Goal: Information Seeking & Learning: Learn about a topic

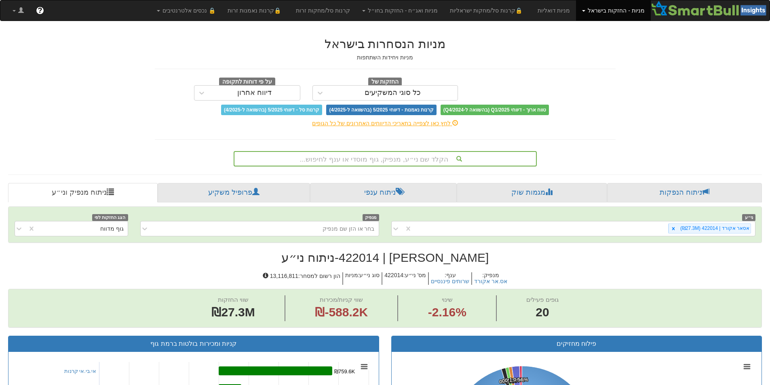
click at [382, 158] on div "הקלד שם ני״ע, מנפיק, גוף מוסדי או ענף לחיפוש..." at bounding box center [384, 159] width 301 height 14
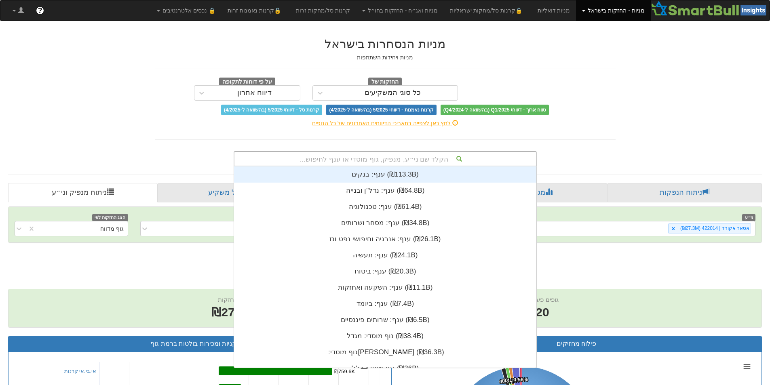
scroll to position [201, 0]
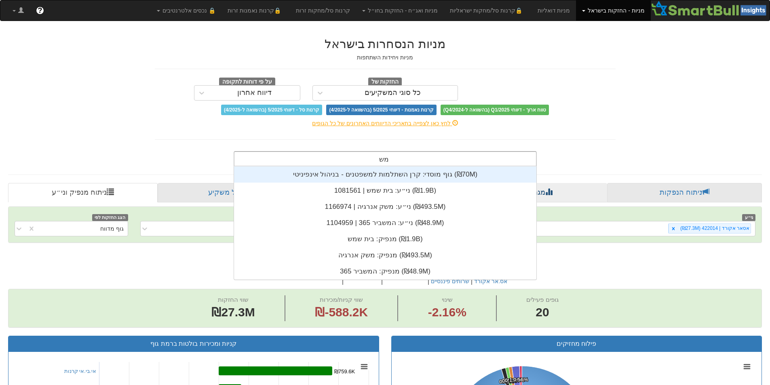
type input "משק"
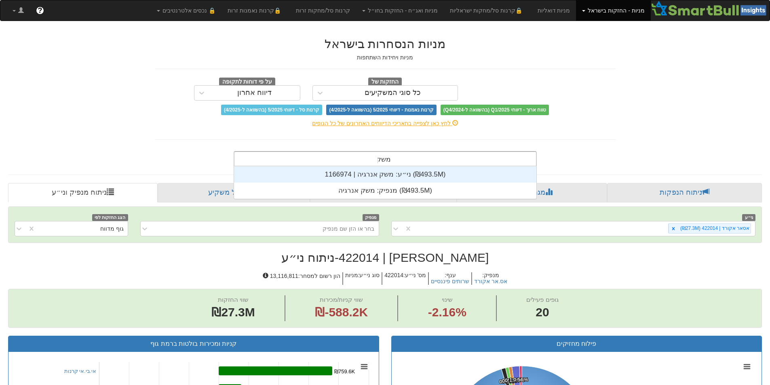
click at [394, 178] on div "ני״ע: ‏משק אנרגיה | 1166974 ‎(₪493.5M)‎" at bounding box center [385, 174] width 302 height 16
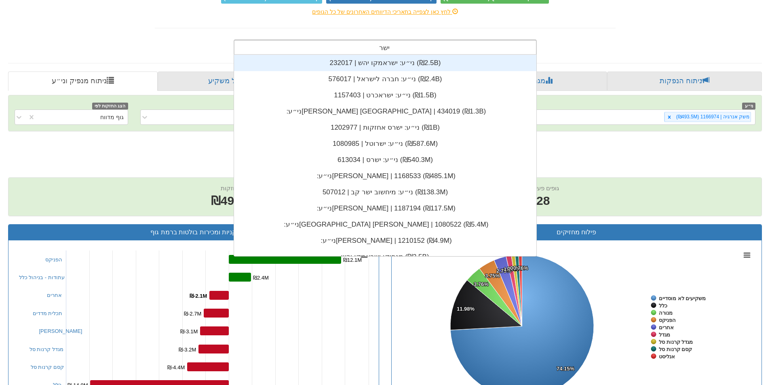
type input "ישרא"
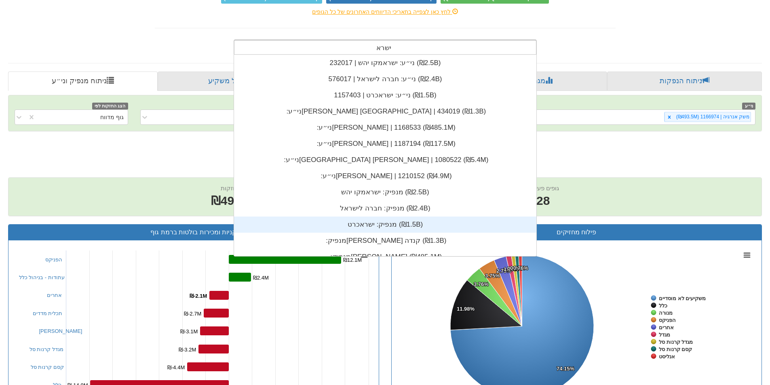
click at [419, 232] on div "מנפיק: ‏ישראכרט ‎(₪1.5B)‎" at bounding box center [385, 225] width 302 height 16
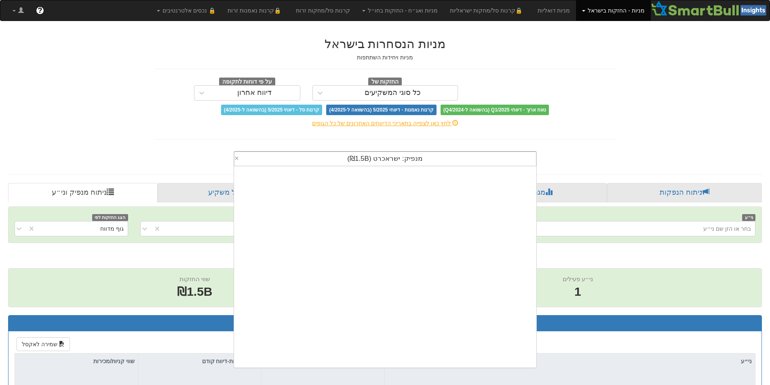
scroll to position [201, 0]
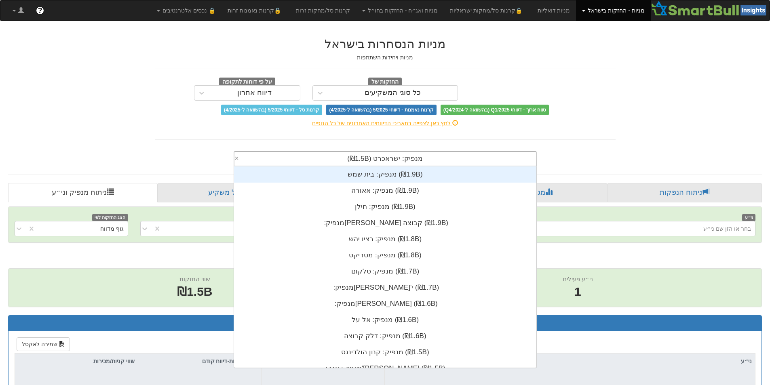
drag, startPoint x: 440, startPoint y: 158, endPoint x: 352, endPoint y: 169, distance: 88.4
click at [352, 166] on div "מנפיק: ‏ישראכרט ‎(₪1.5B)‎ × מנפיק: ‏[PERSON_NAME] ‎(₪2B)‎ מנפיק: ‏בית שמש ‎(₪1.…" at bounding box center [384, 158] width 303 height 15
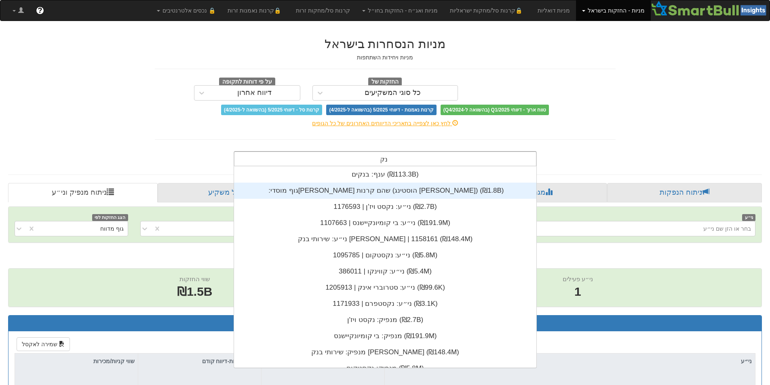
scroll to position [97, 0]
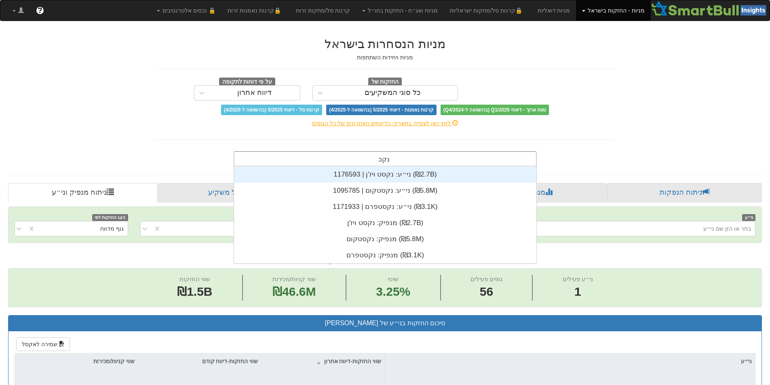
type input "נקסט"
click at [388, 174] on div "ני״ע: ‏נקסט ויז'ן | 1176593 ‎(₪2.7B)‎" at bounding box center [385, 174] width 302 height 16
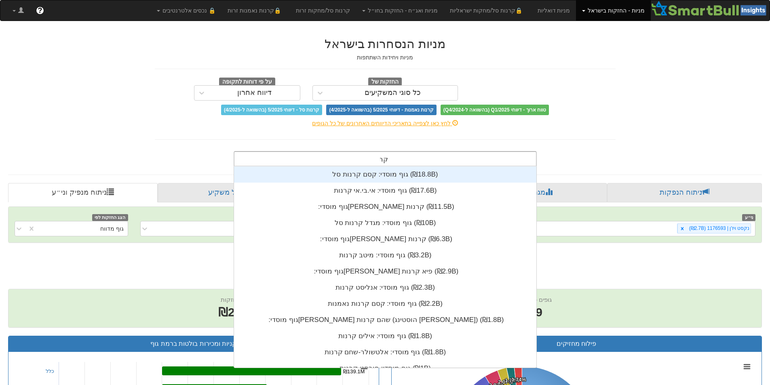
scroll to position [65, 0]
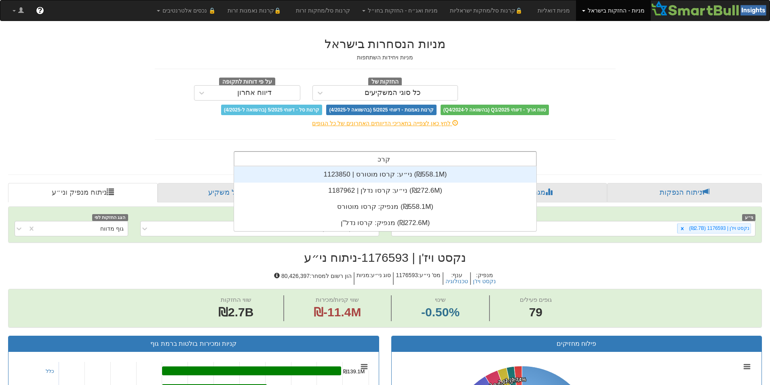
type input "קרסו"
click at [392, 172] on div "ני״ע: ‏קרסו מוטורס | 1123850 ‎(₪558.1M)‎" at bounding box center [385, 174] width 302 height 16
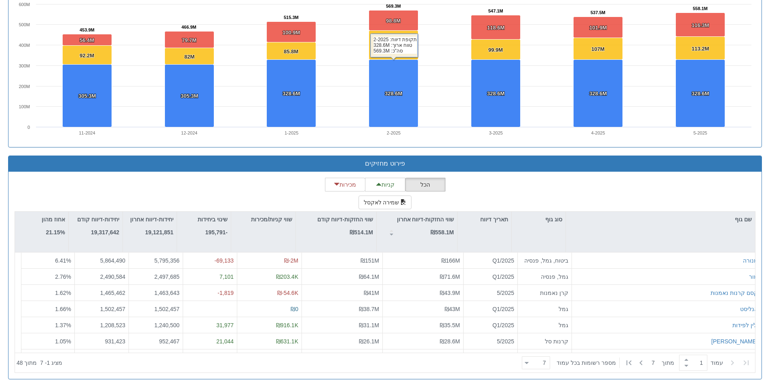
scroll to position [581, 0]
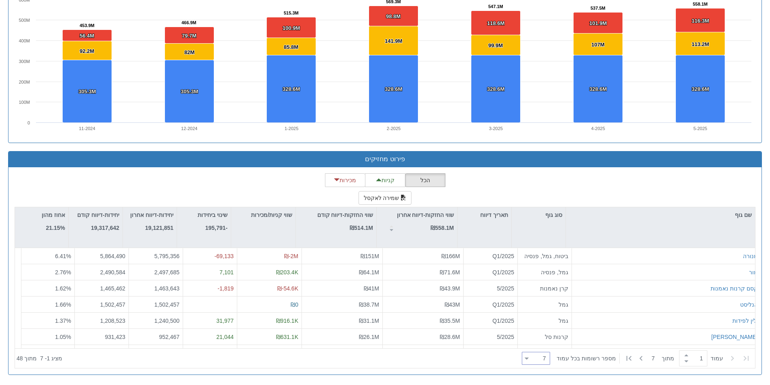
click at [528, 362] on div "7 7" at bounding box center [536, 358] width 28 height 13
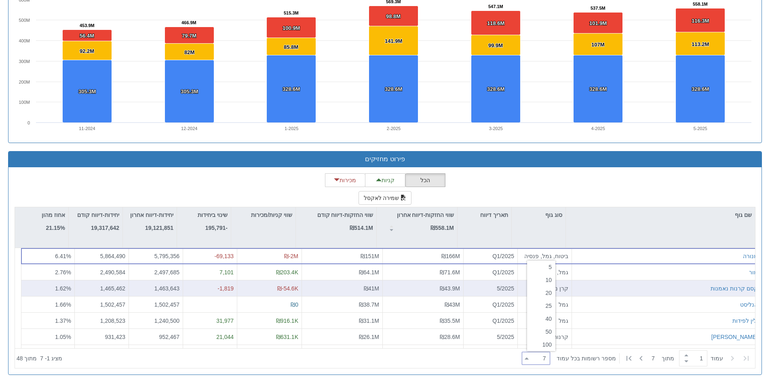
click at [546, 281] on div "10" at bounding box center [541, 279] width 28 height 13
type input "10"
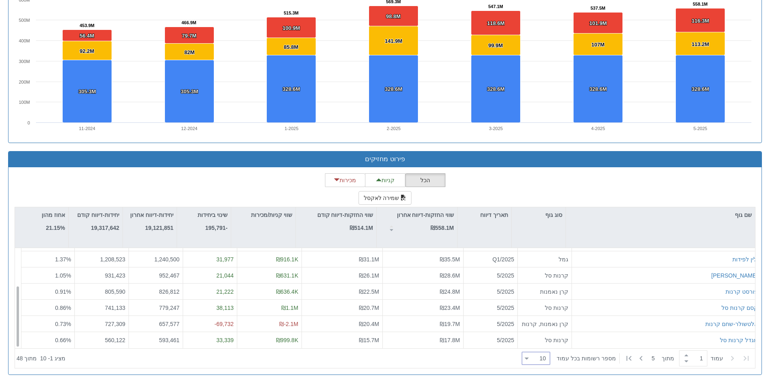
scroll to position [61, 0]
